Goal: Transaction & Acquisition: Purchase product/service

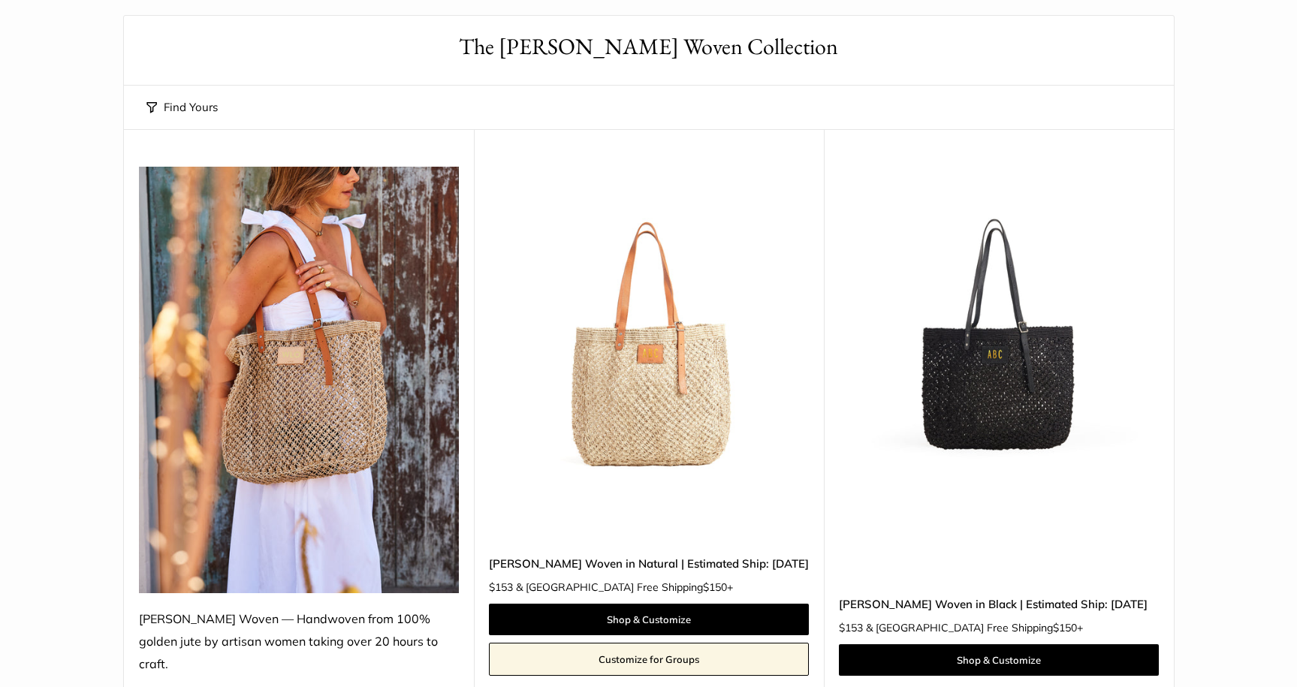
scroll to position [107, 0]
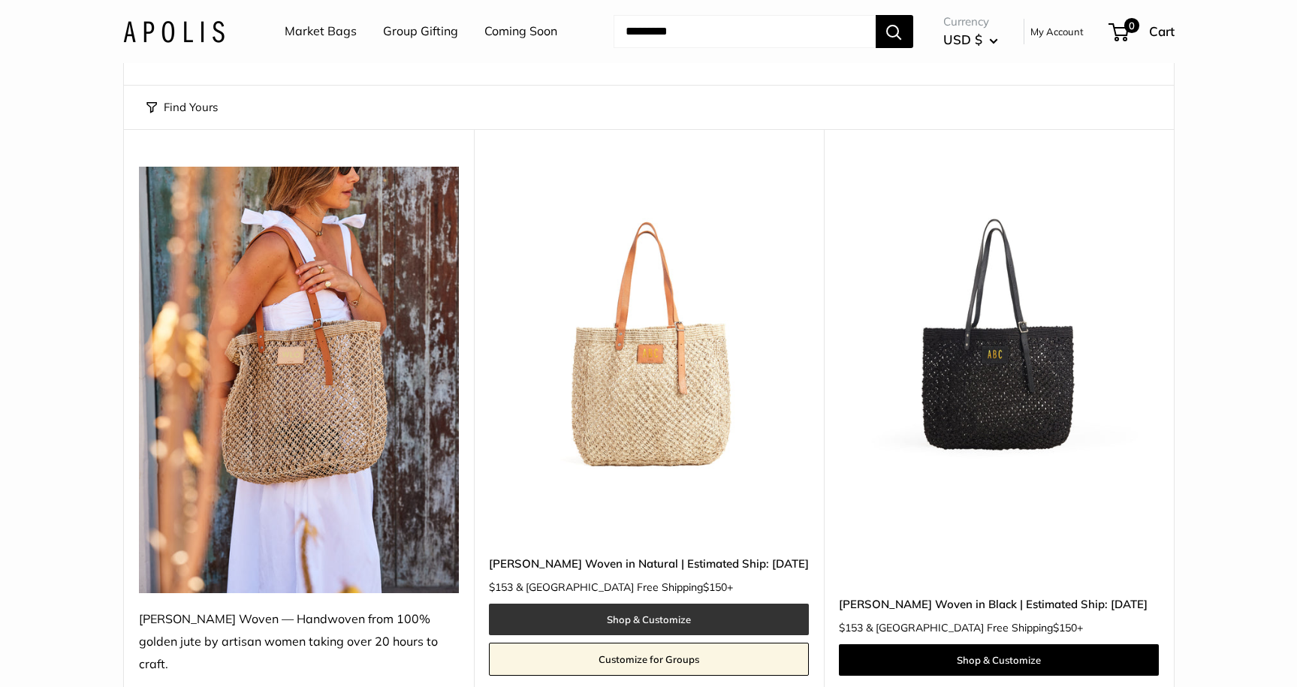
click at [669, 604] on link "Shop & Customize" at bounding box center [649, 620] width 320 height 32
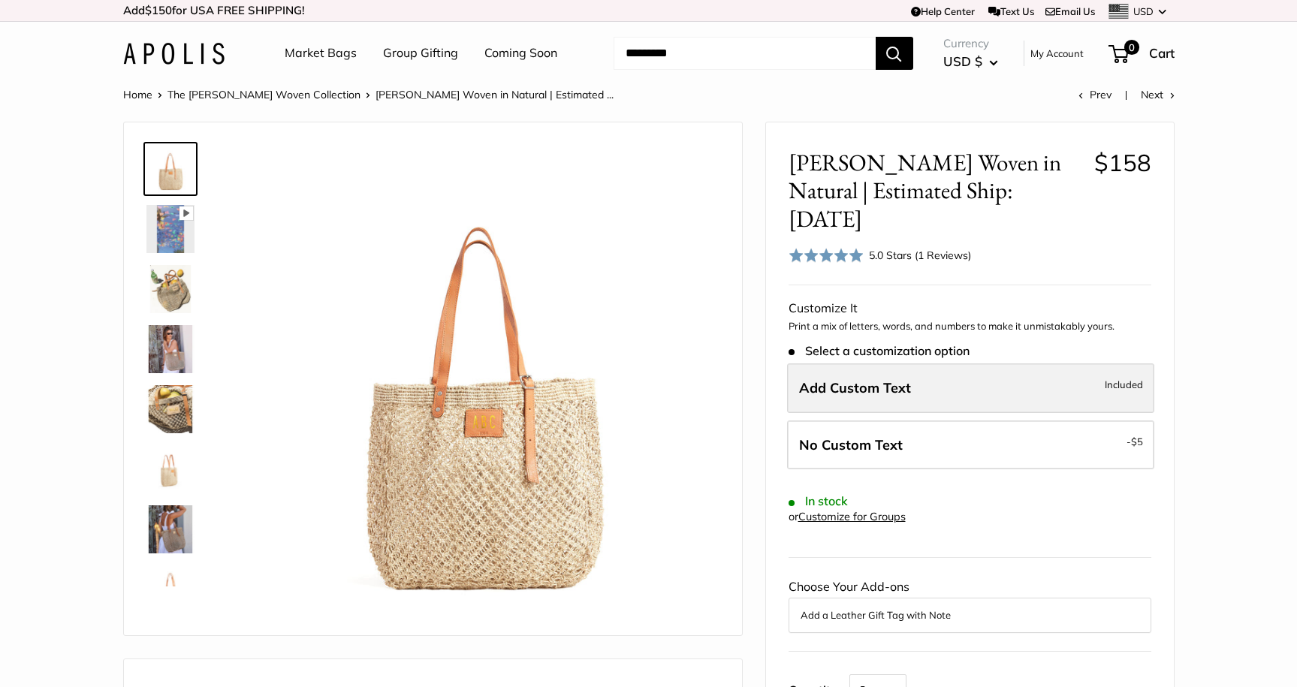
click at [955, 364] on label "Add Custom Text Included" at bounding box center [970, 389] width 367 height 50
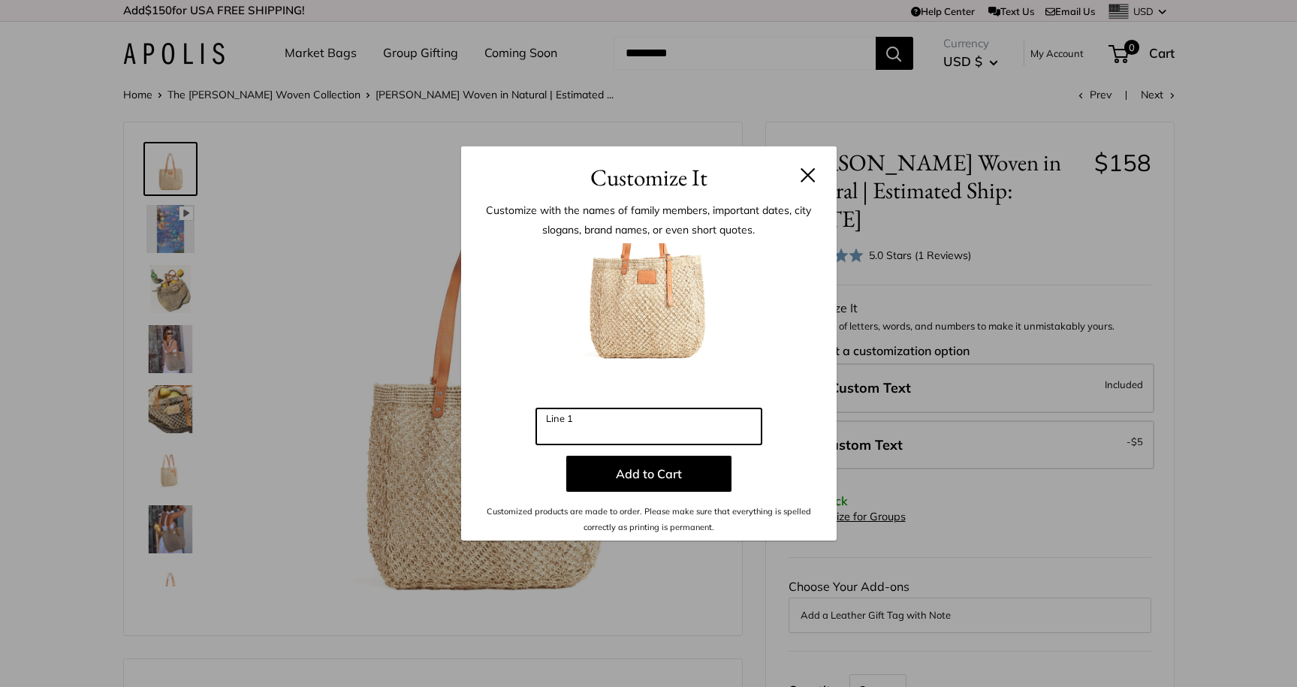
click at [605, 427] on input "Line 1" at bounding box center [648, 427] width 225 height 36
type input "***"
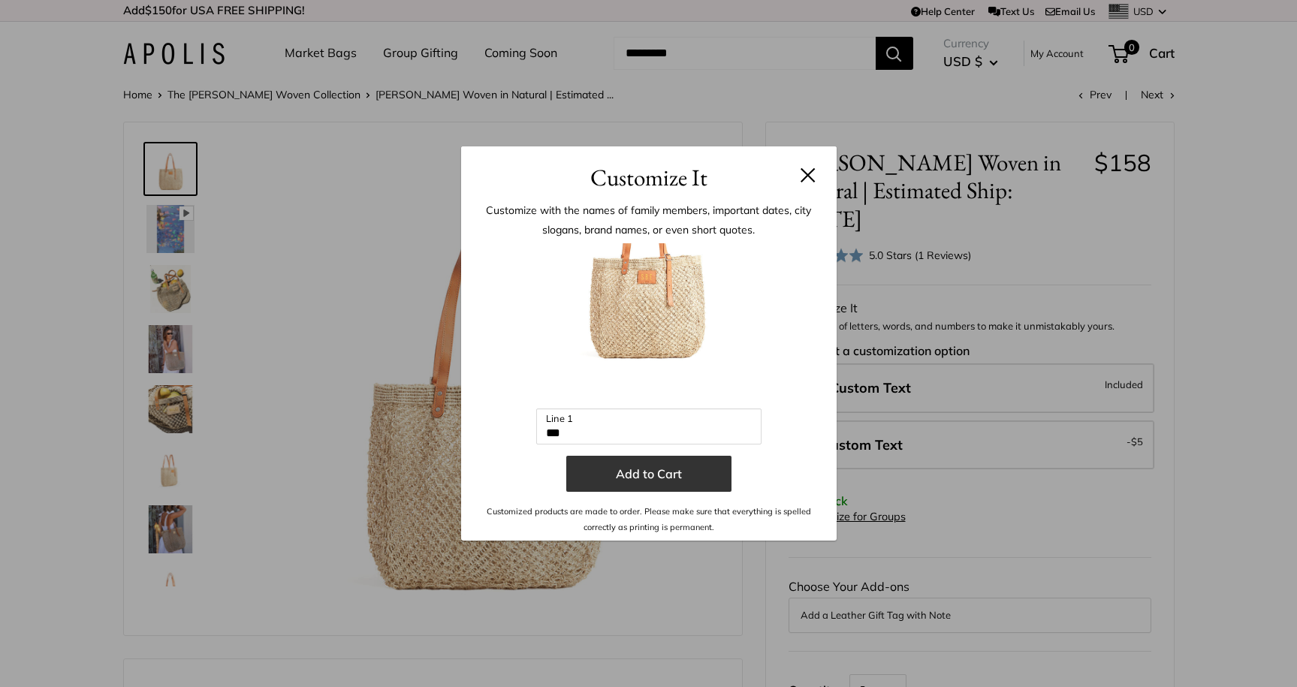
click at [652, 477] on button "Add to Cart" at bounding box center [648, 474] width 165 height 36
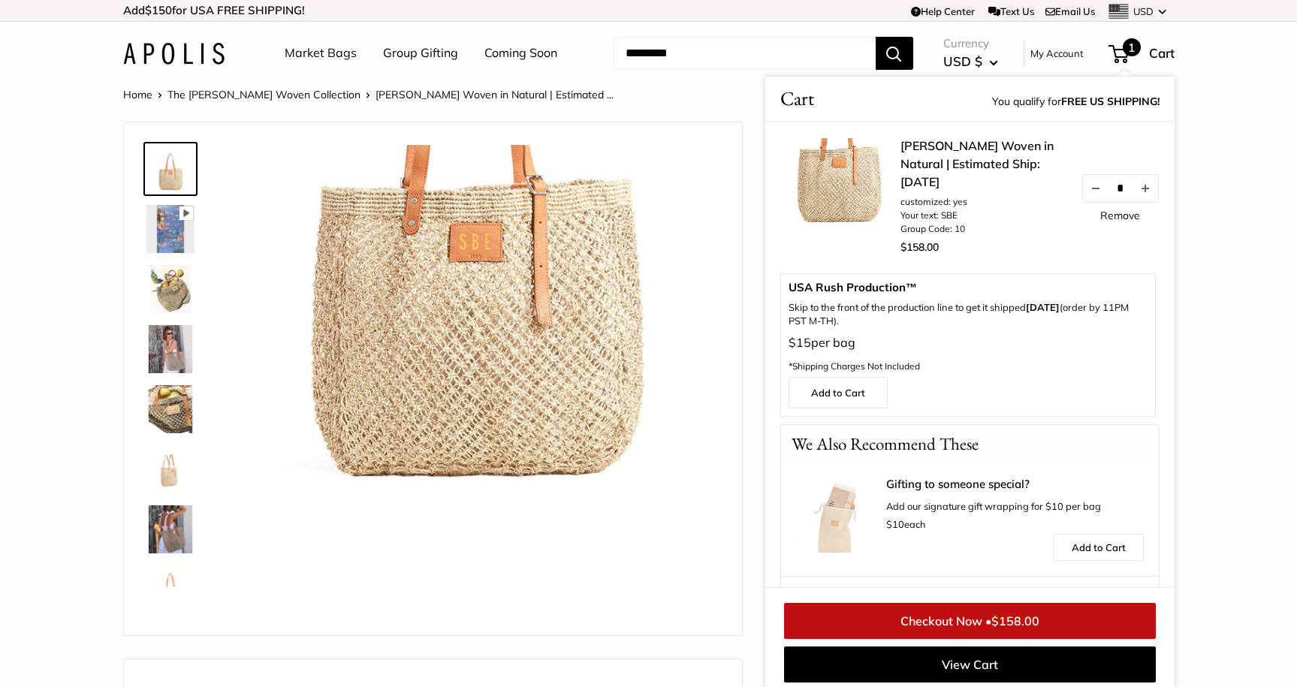
click at [714, 381] on img at bounding box center [482, 383] width 476 height 476
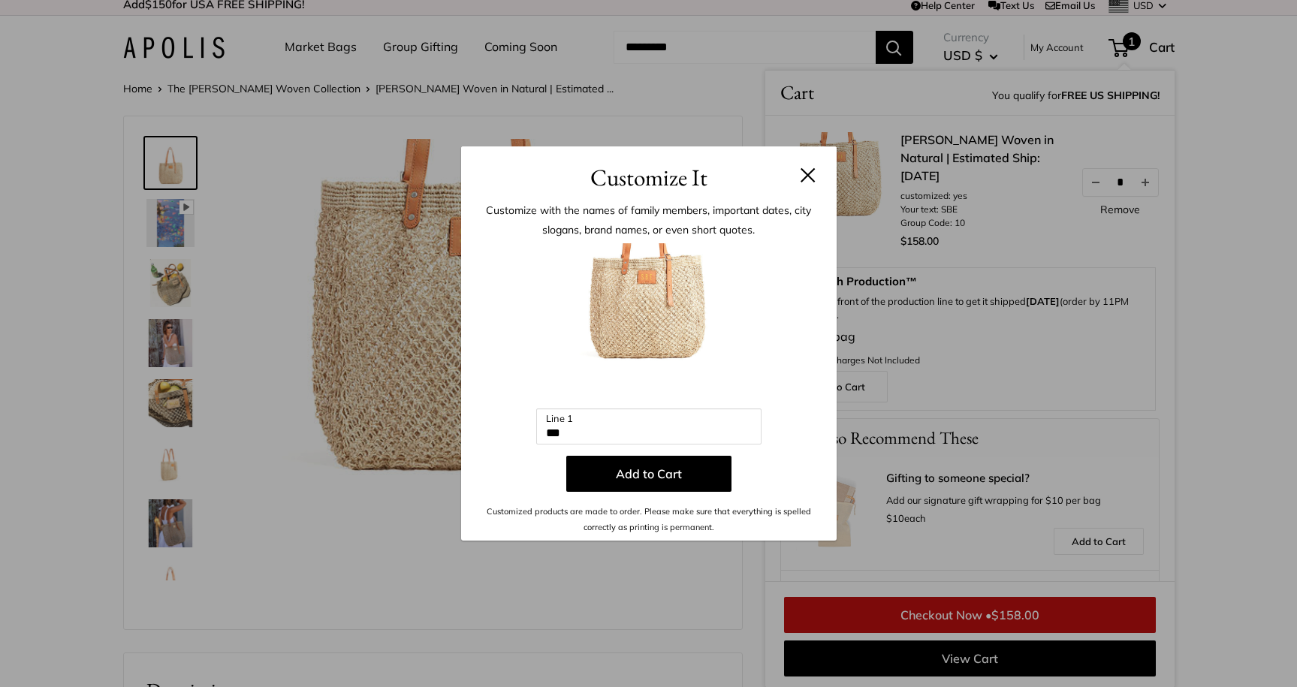
click at [799, 177] on h3 "Customize It" at bounding box center [649, 177] width 331 height 35
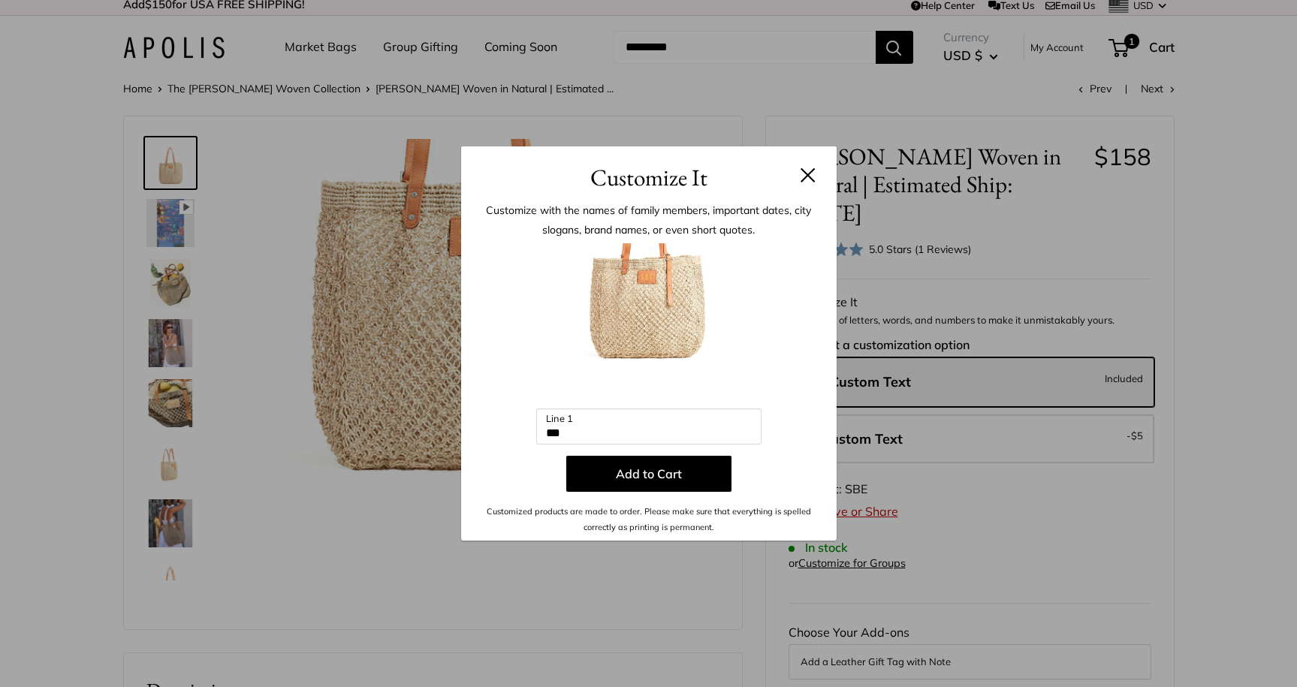
click at [806, 172] on button at bounding box center [808, 175] width 15 height 15
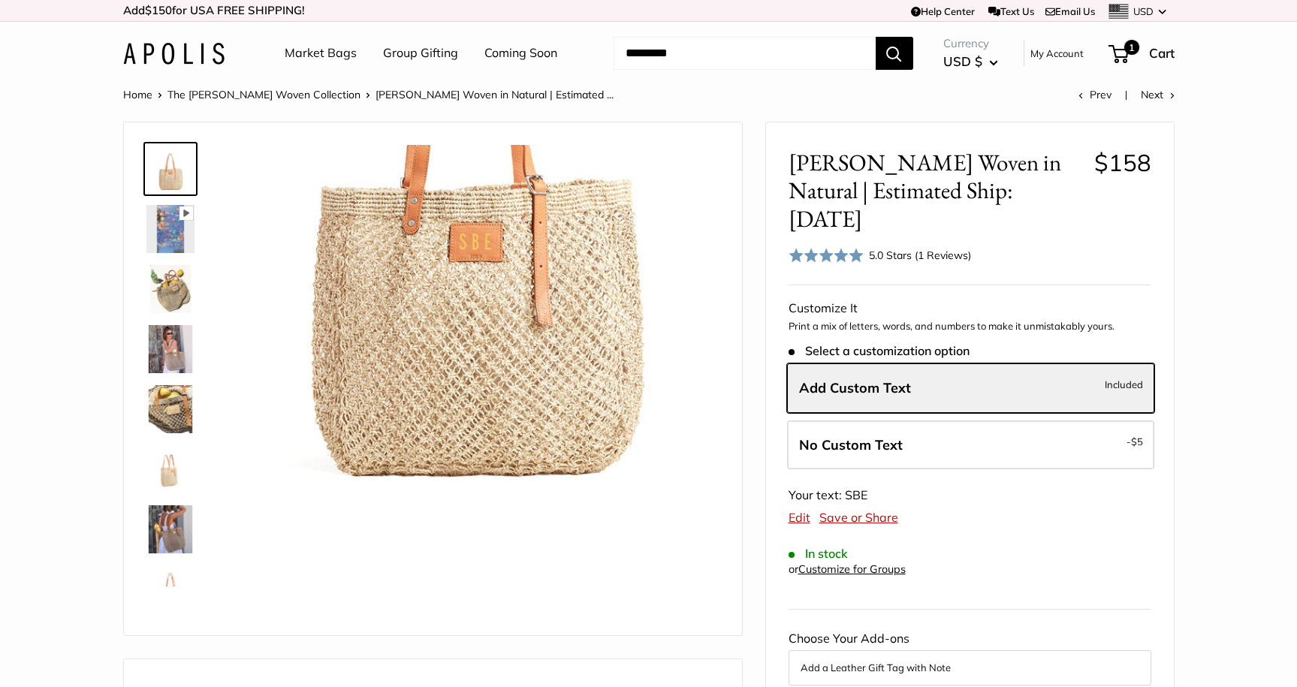
scroll to position [0, 0]
click at [170, 228] on img at bounding box center [170, 229] width 48 height 48
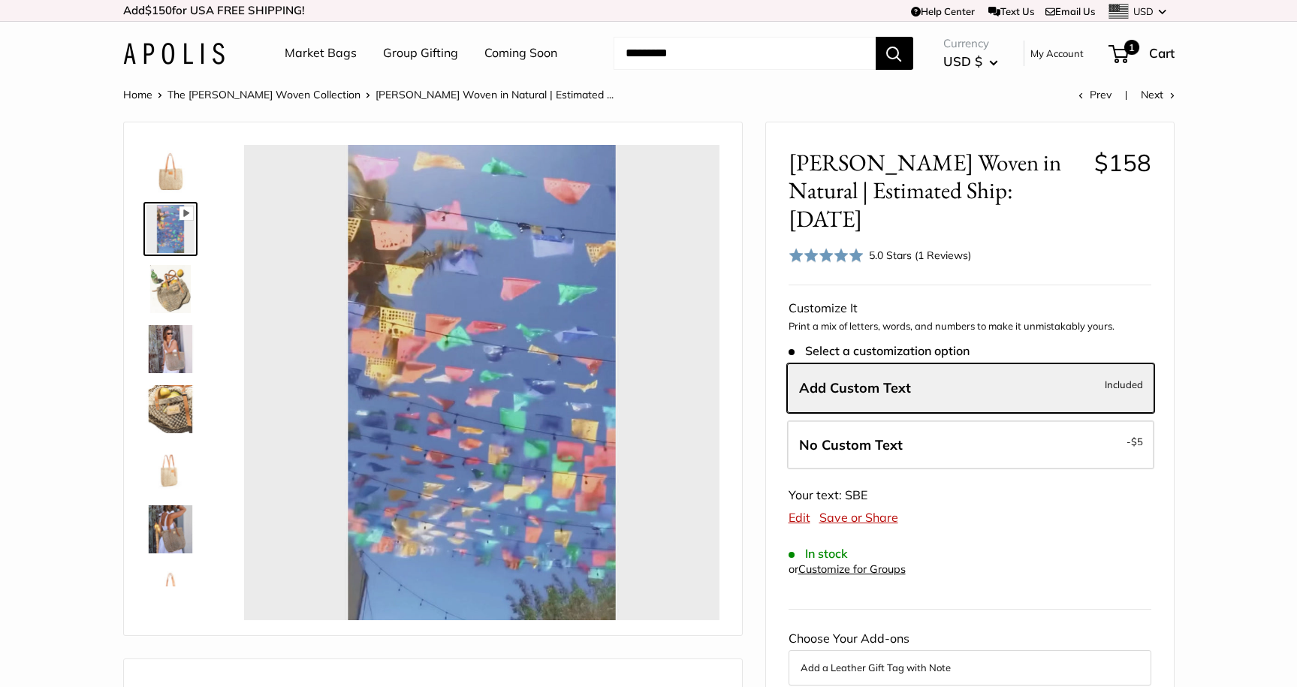
click at [175, 330] on img at bounding box center [170, 349] width 48 height 48
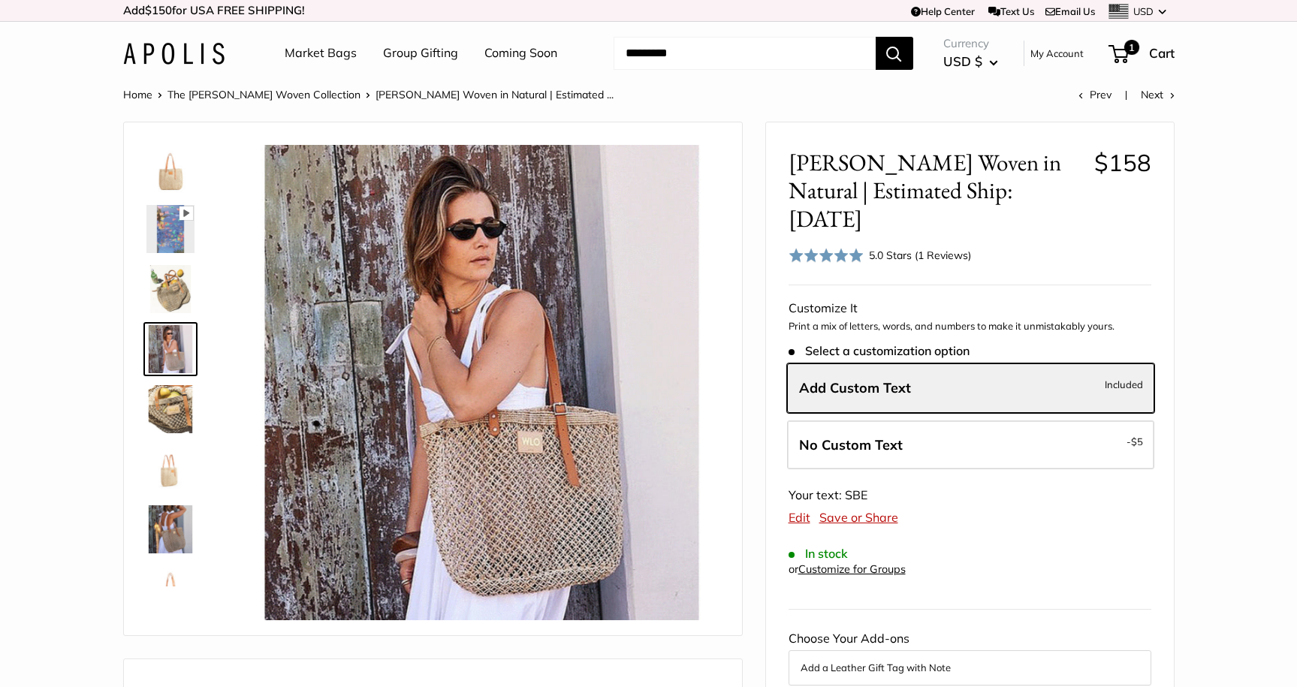
type input "*****"
click at [172, 406] on img at bounding box center [170, 409] width 48 height 48
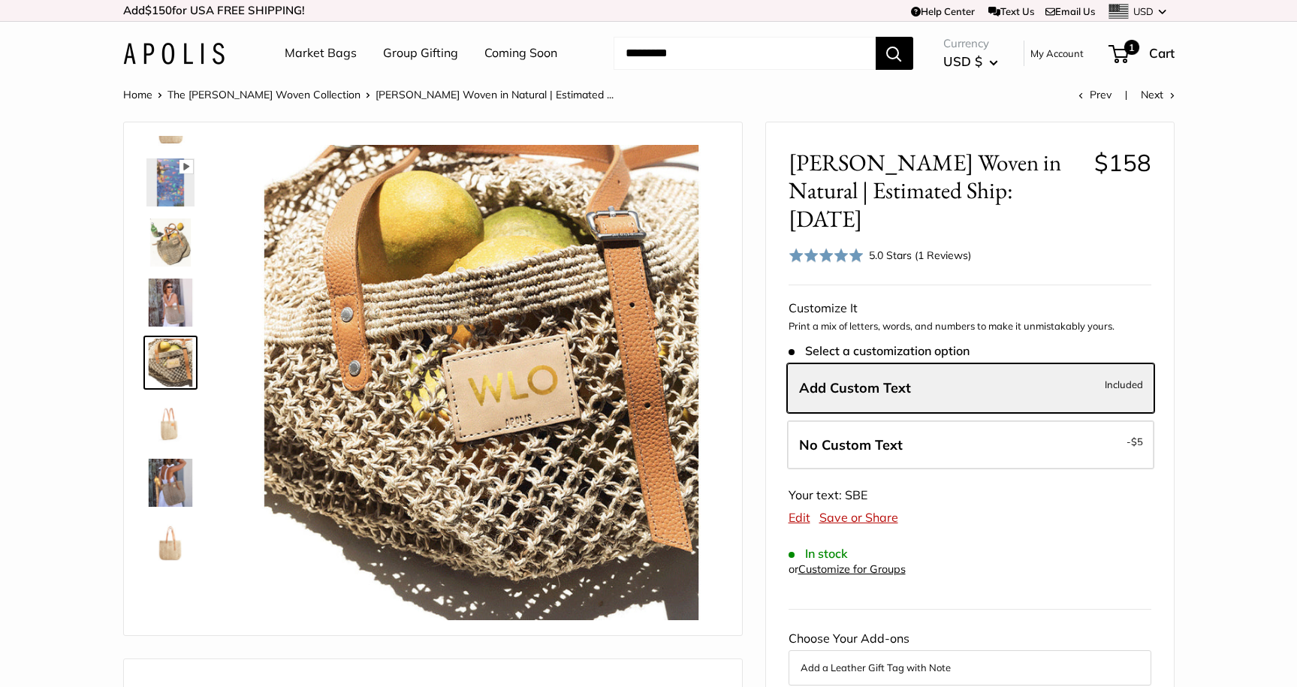
click at [177, 486] on img at bounding box center [170, 483] width 48 height 48
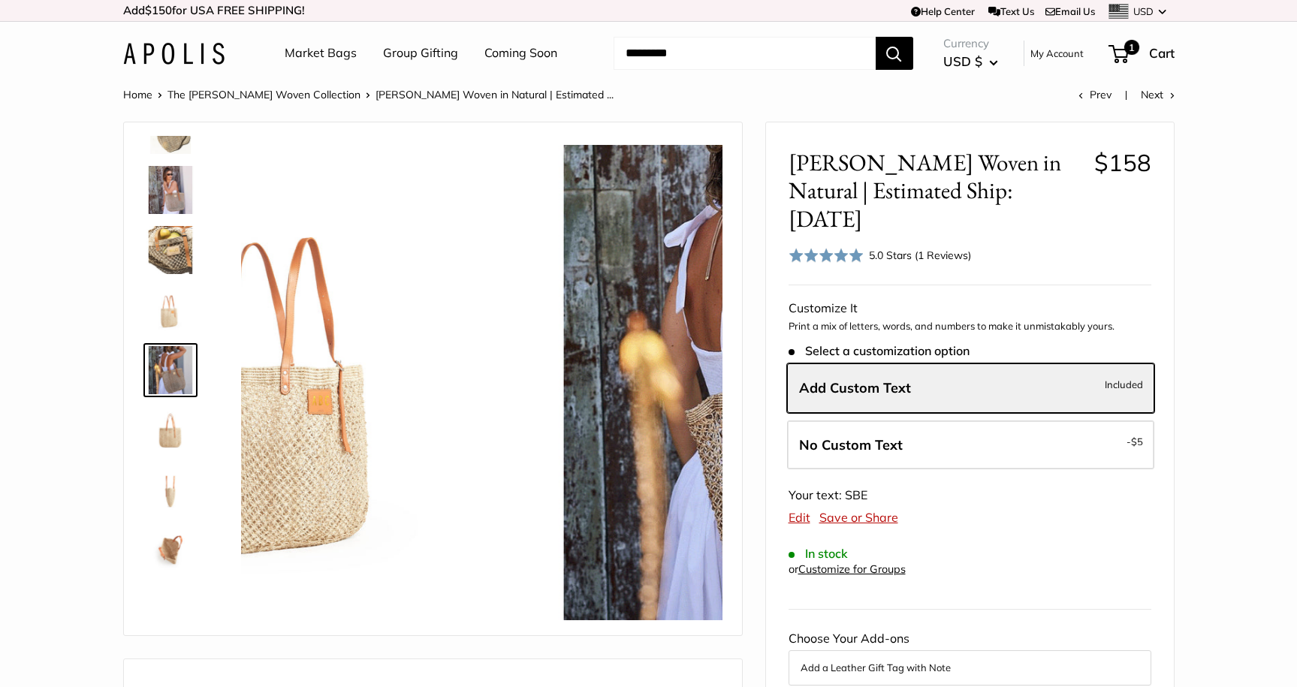
scroll to position [167, 0]
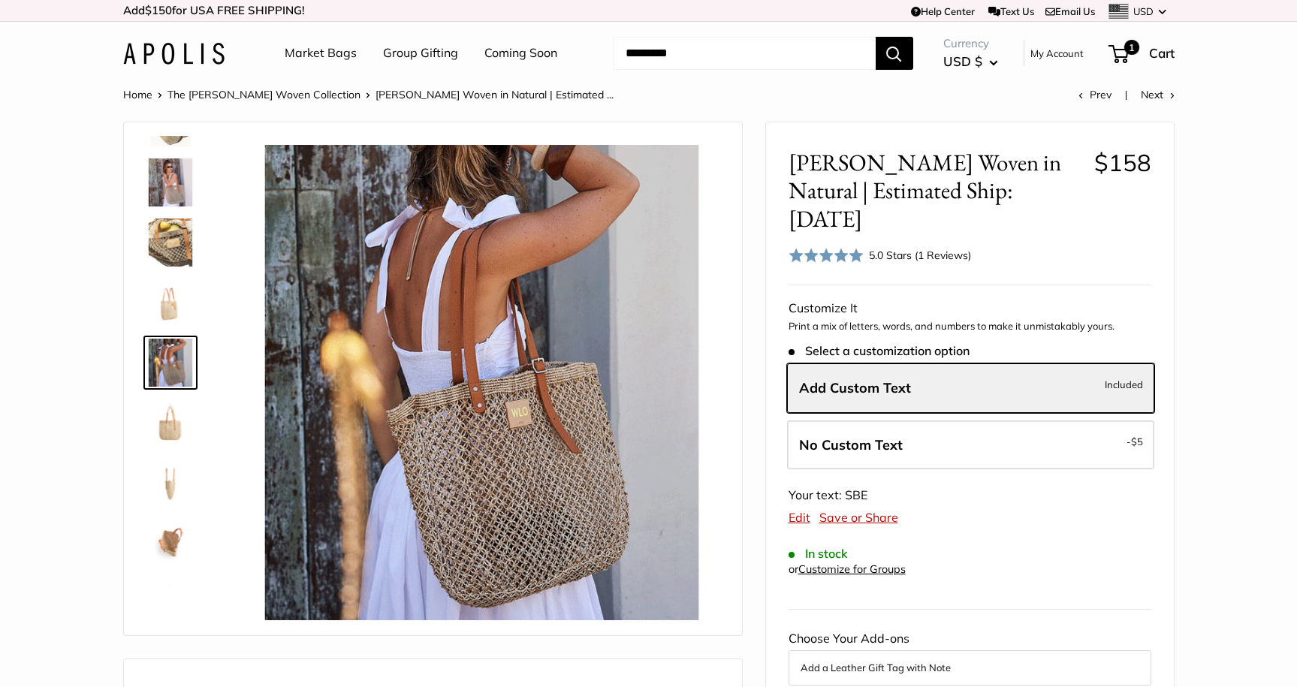
click at [171, 544] on img at bounding box center [170, 543] width 48 height 48
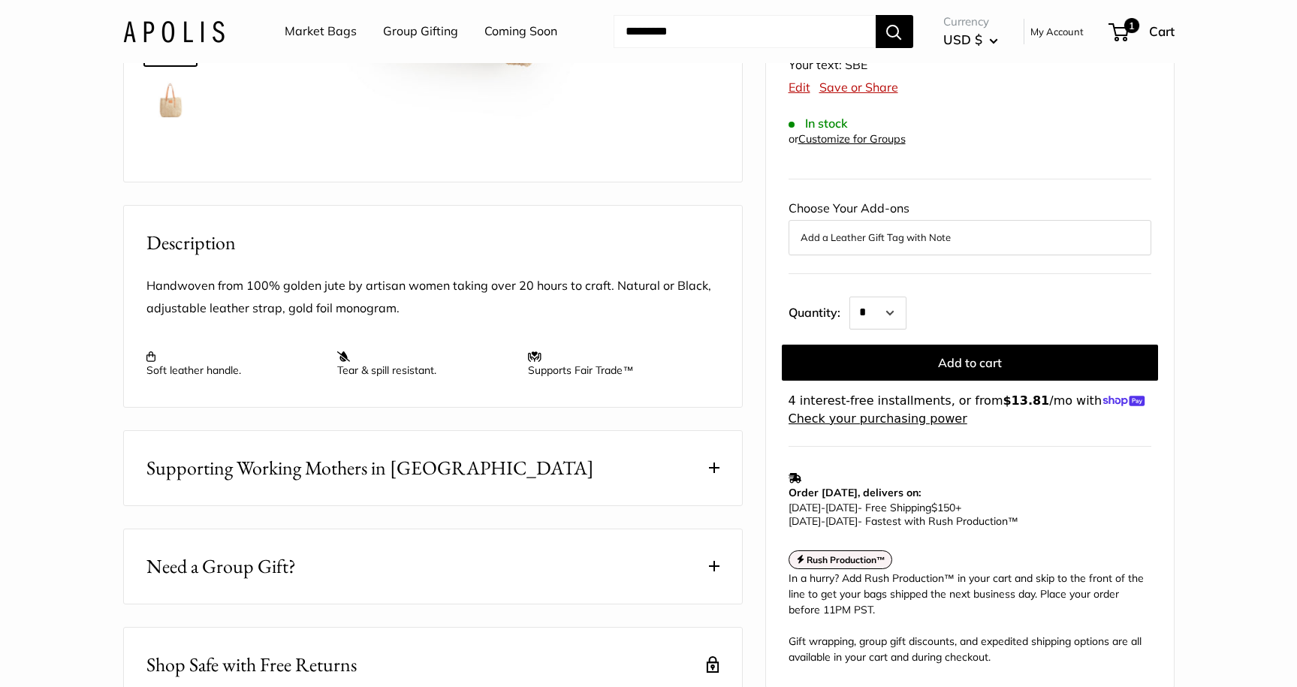
scroll to position [455, 0]
